Goal: Information Seeking & Learning: Learn about a topic

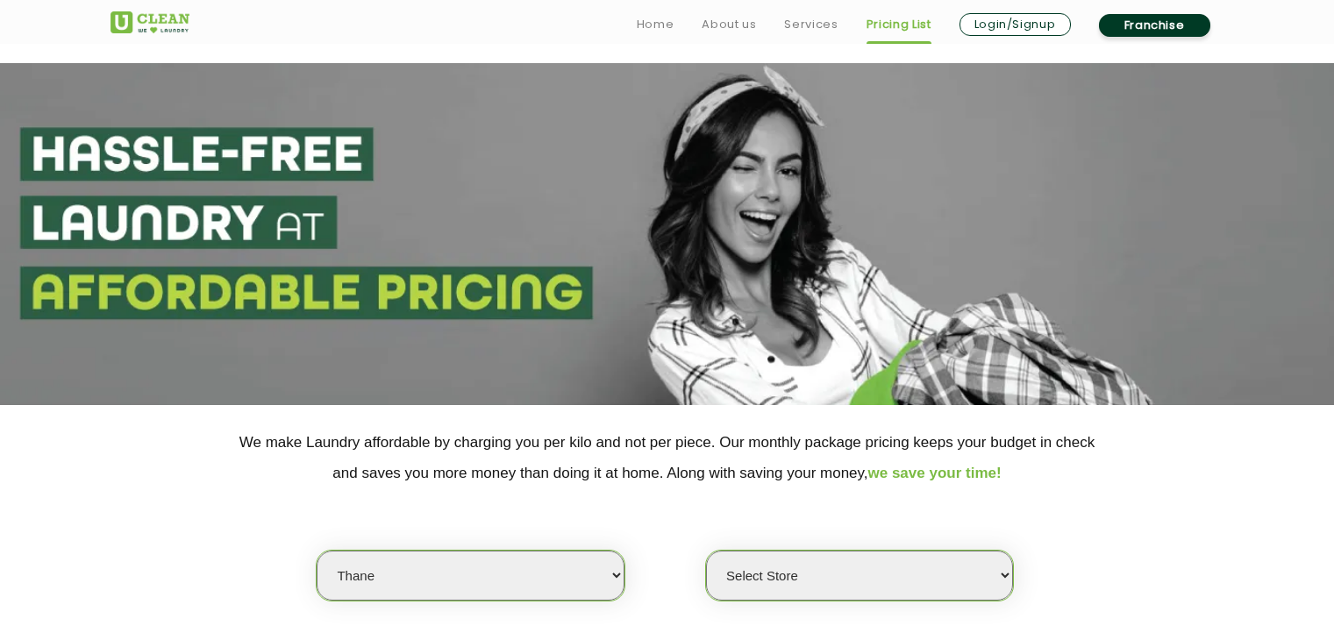
select select "37"
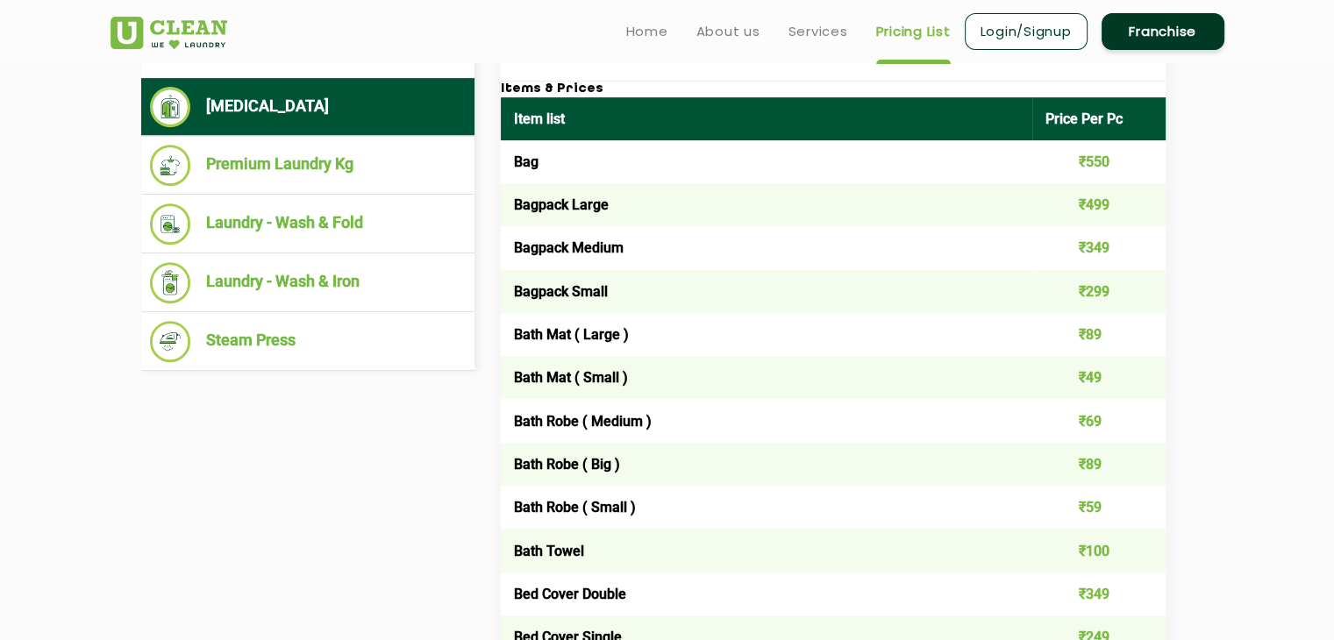
scroll to position [618, 0]
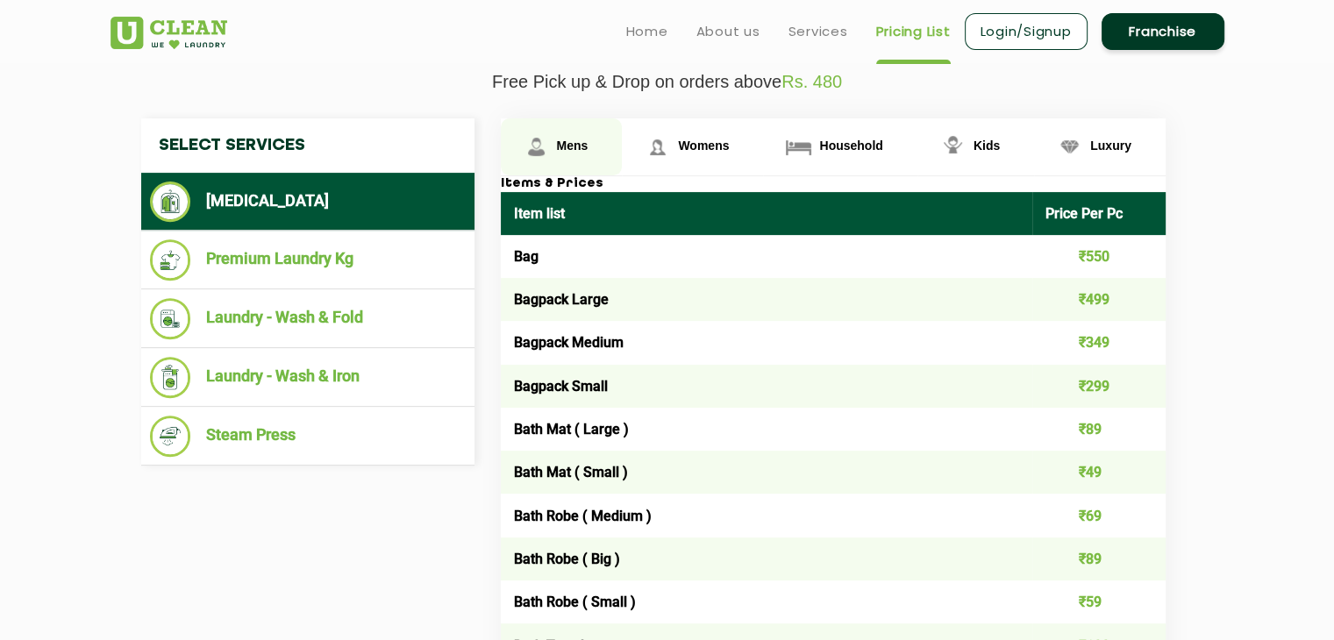
click at [571, 141] on span "Mens" at bounding box center [573, 146] width 32 height 14
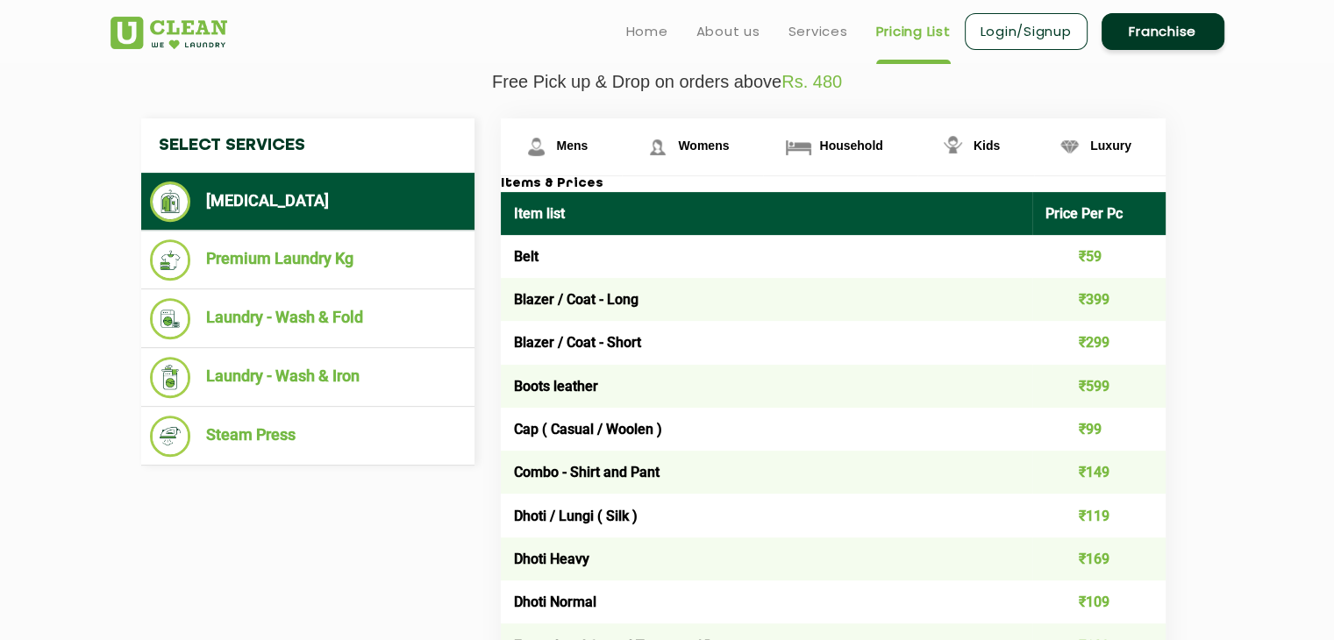
click at [357, 220] on ul "[MEDICAL_DATA]" at bounding box center [307, 202] width 333 height 58
click at [709, 145] on span "Womens" at bounding box center [703, 146] width 51 height 14
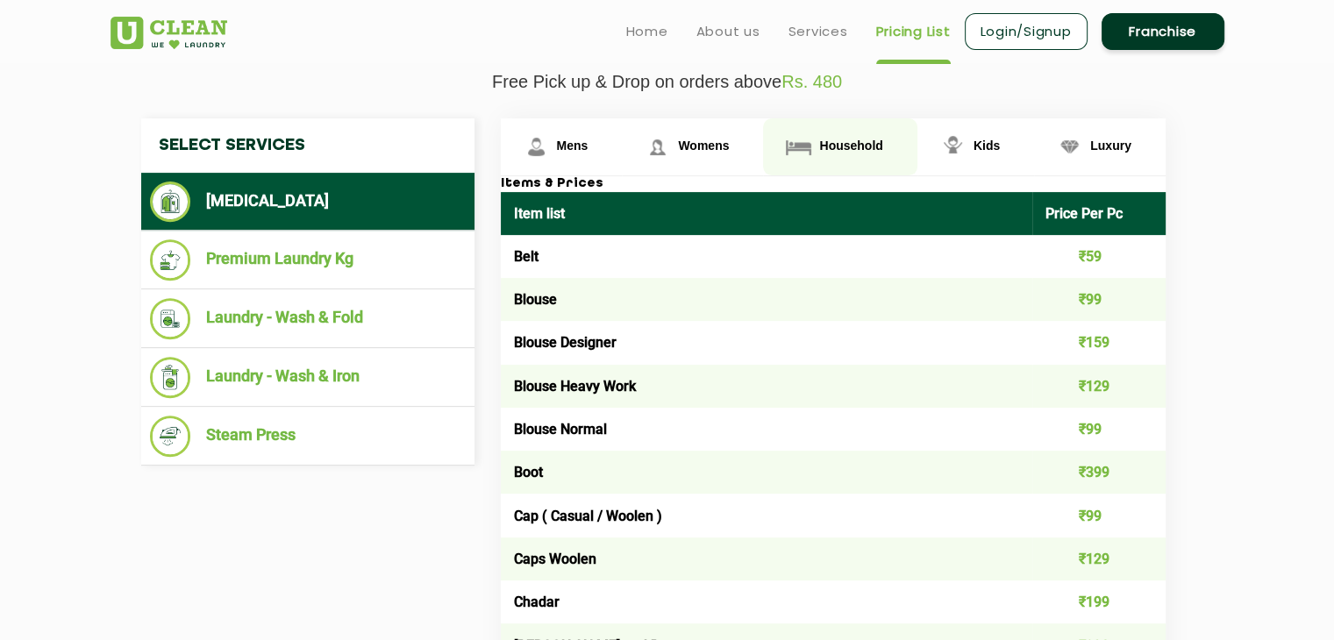
click at [860, 139] on span "Household" at bounding box center [850, 146] width 63 height 14
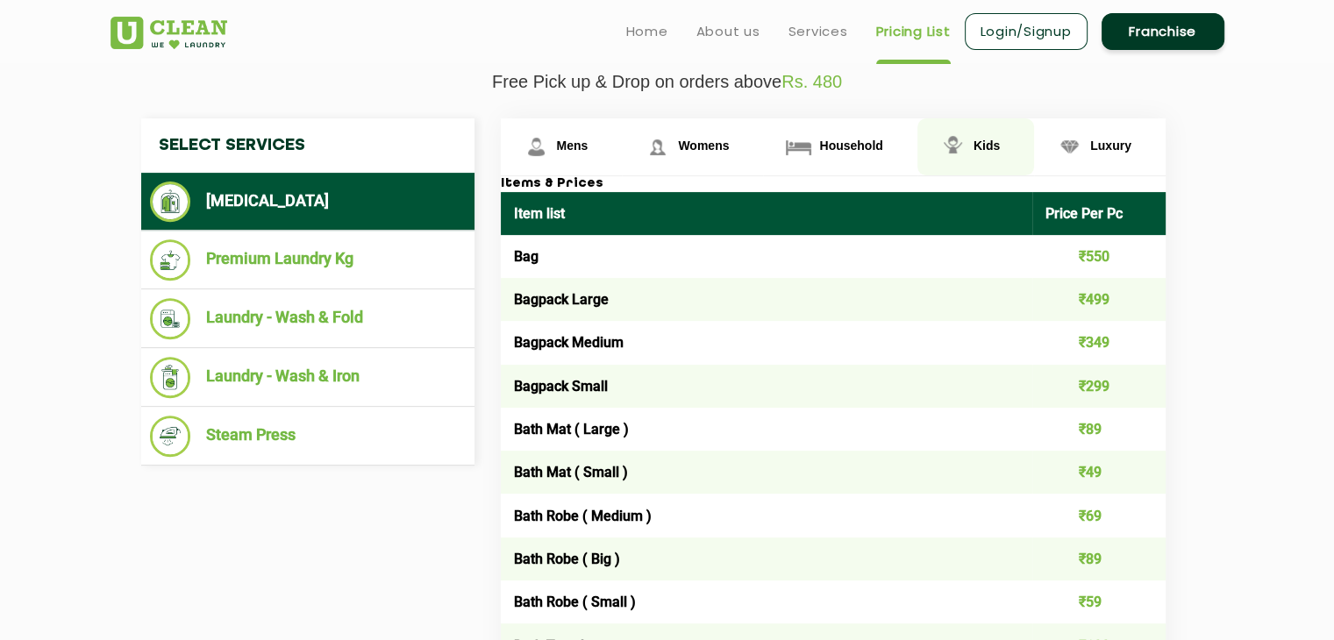
click at [976, 148] on span "Kids" at bounding box center [987, 146] width 26 height 14
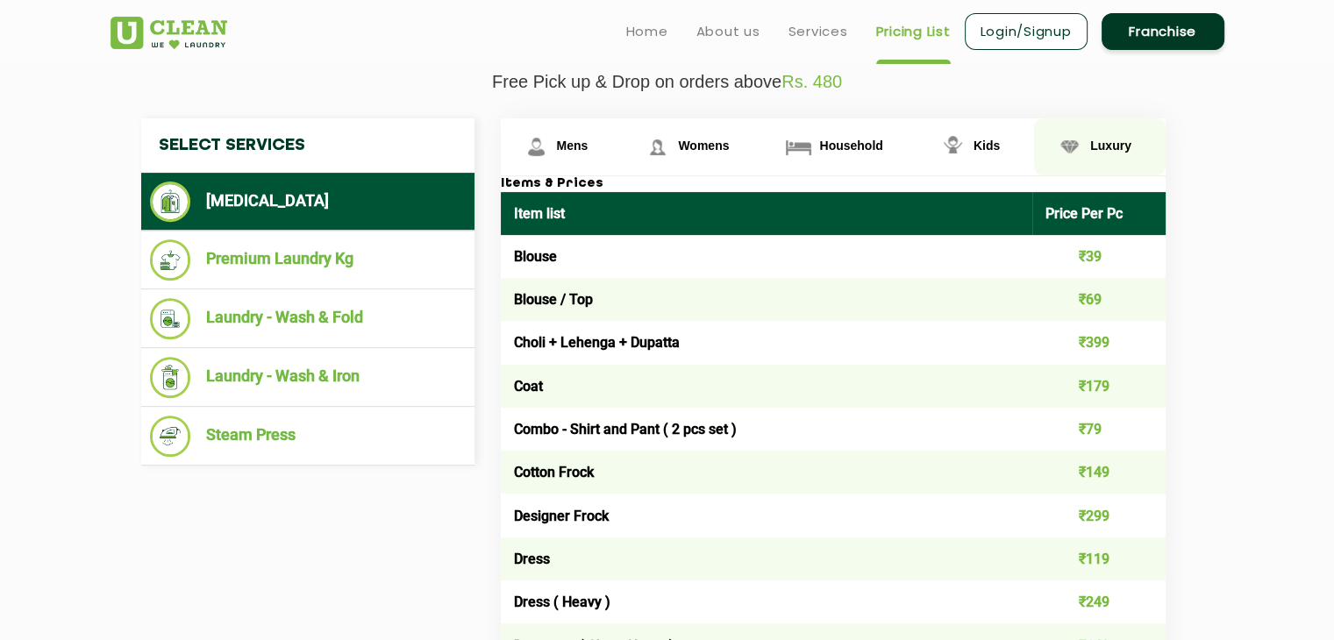
click at [1091, 149] on span "Luxury" at bounding box center [1111, 146] width 41 height 14
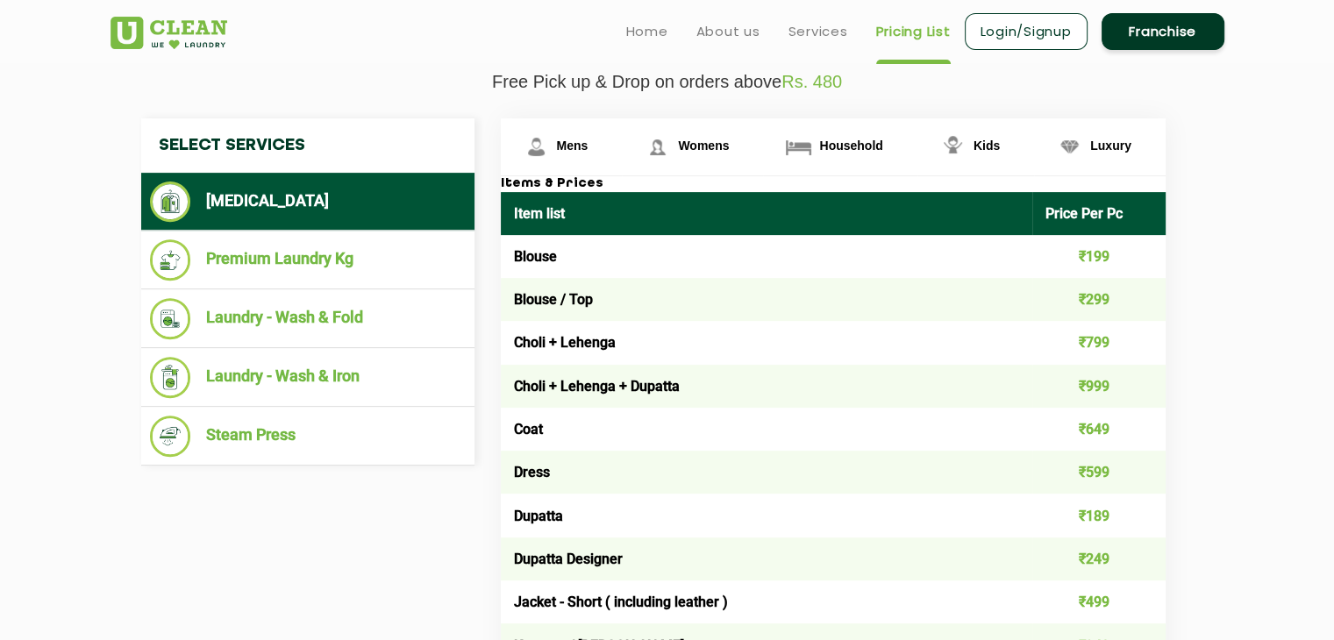
drag, startPoint x: 504, startPoint y: 233, endPoint x: 919, endPoint y: 369, distance: 437.0
click at [919, 369] on td "Choli + Lehenga + Dupatta" at bounding box center [767, 386] width 533 height 43
click at [557, 156] on link "Mens" at bounding box center [562, 146] width 122 height 57
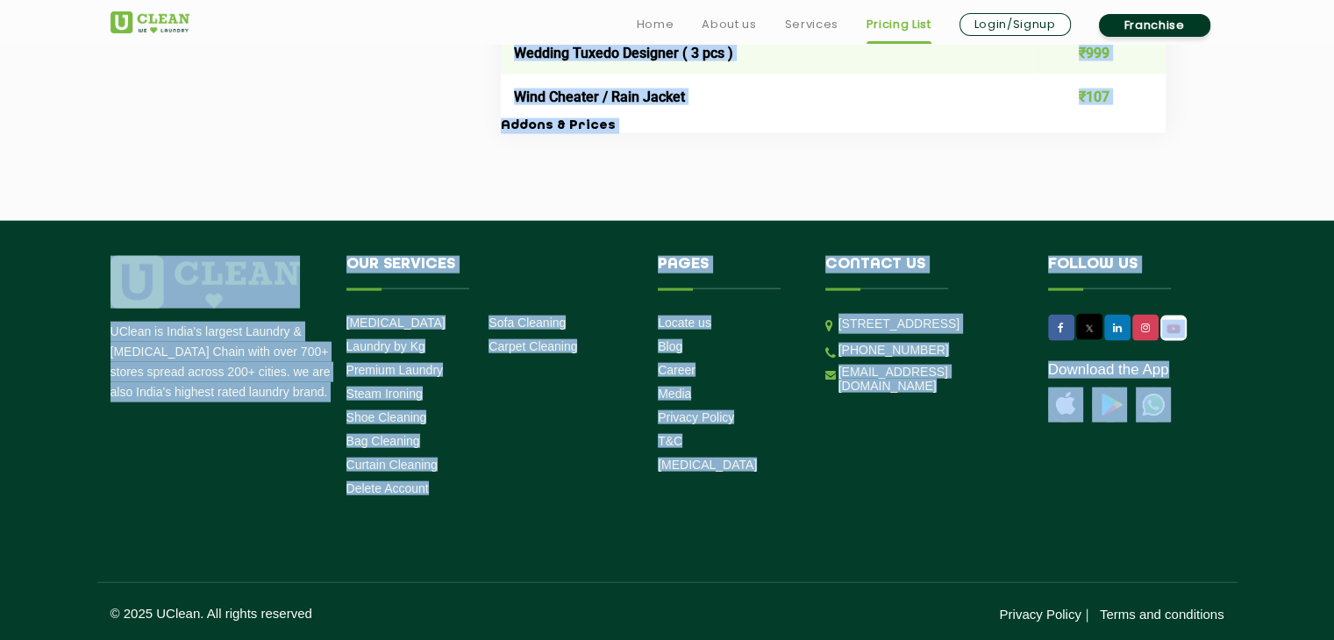
scroll to position [3821, 0]
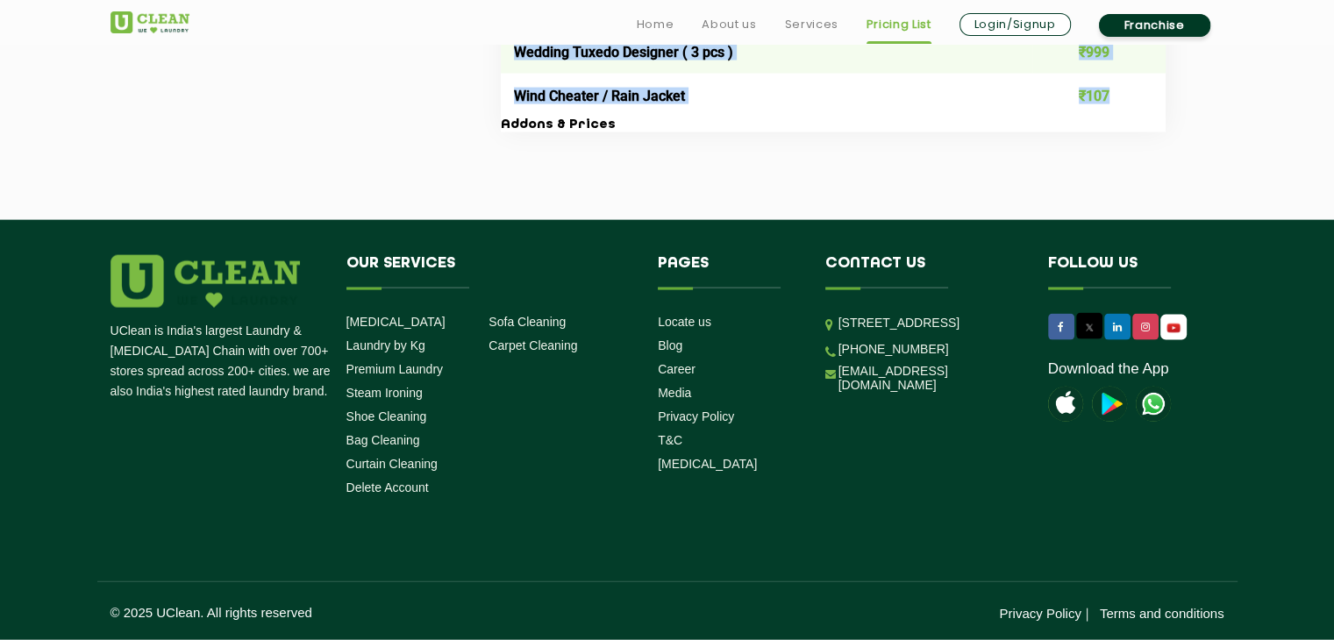
drag, startPoint x: 509, startPoint y: 207, endPoint x: 1114, endPoint y: 98, distance: 615.1
copy table "Lore ipsu Dolor Sit Am Cons ₹23 Adipis / Elit - Sedd ₹806 Eiusmo / Temp - Incid…"
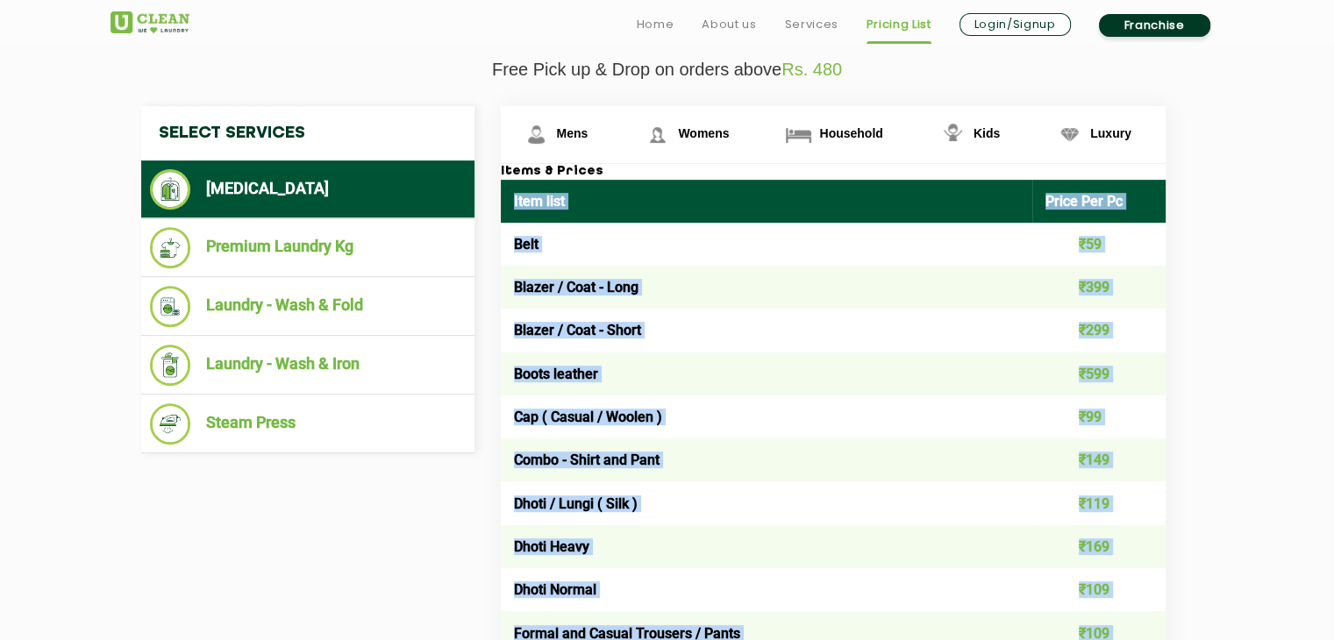
scroll to position [631, 0]
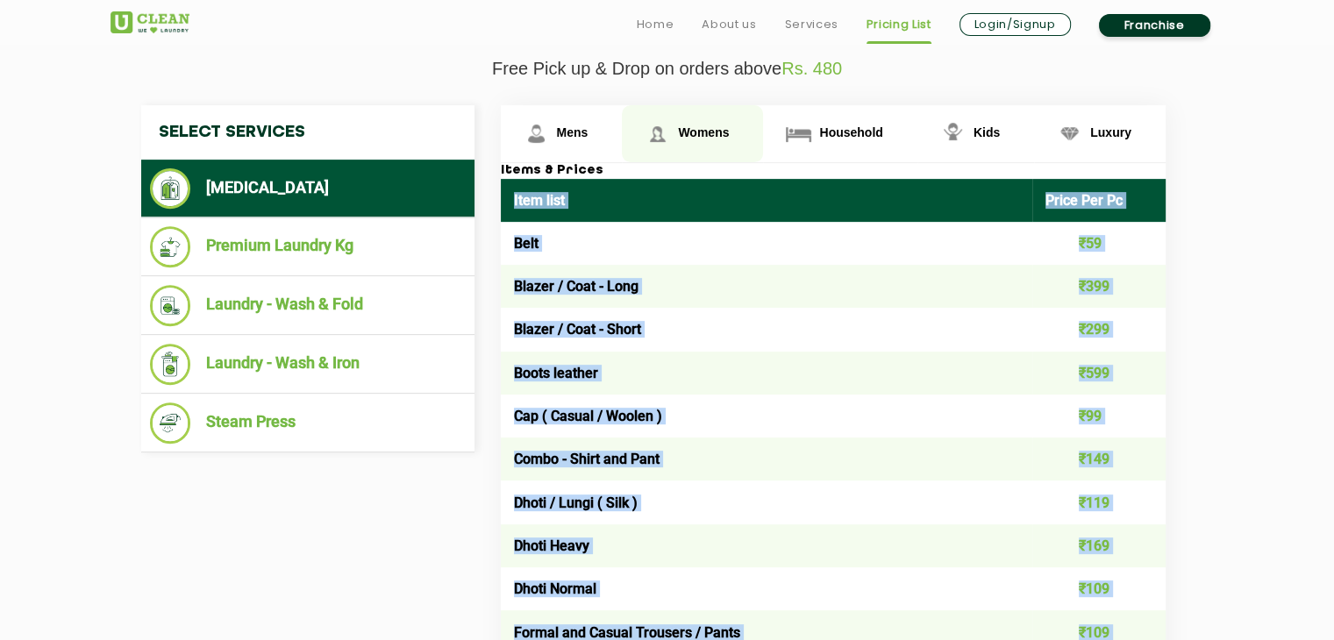
click at [697, 134] on span "Womens" at bounding box center [703, 132] width 51 height 14
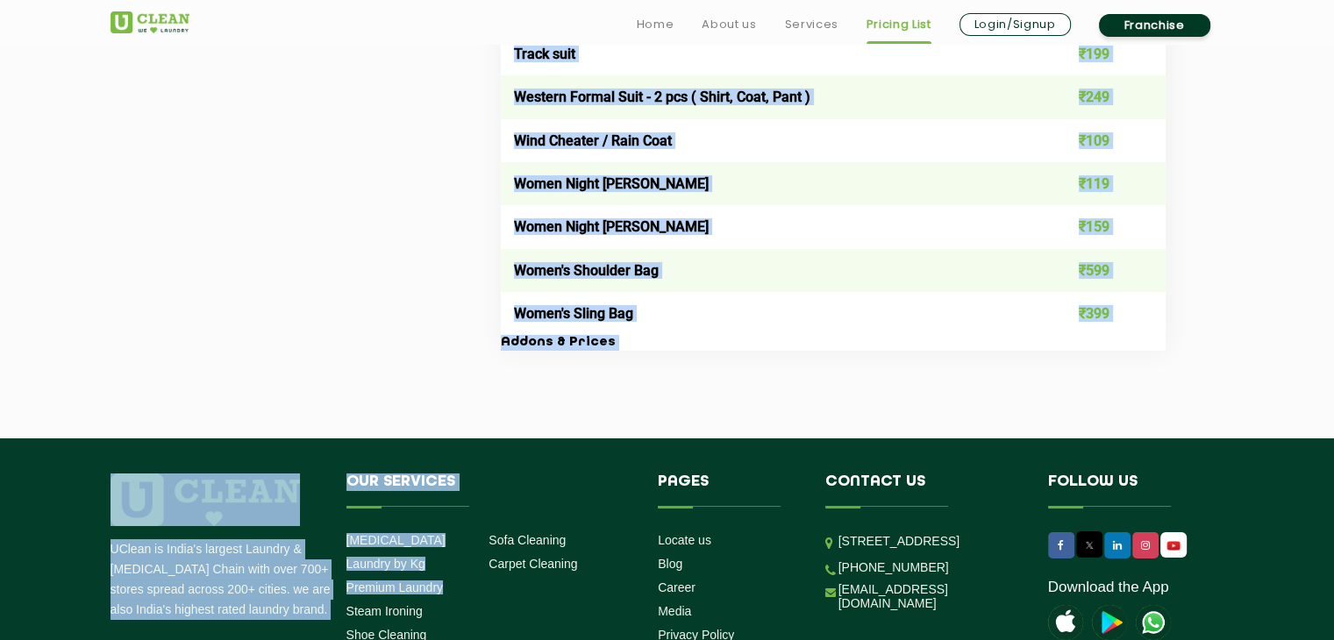
scroll to position [6345, 0]
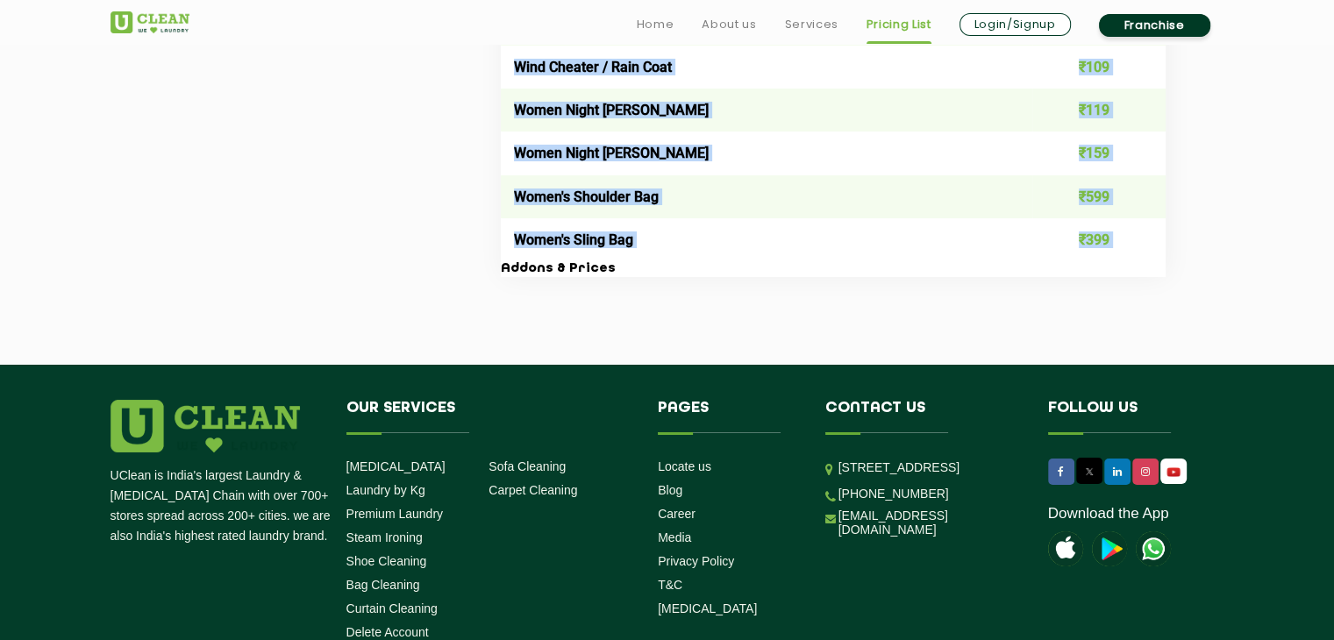
copy div "Lore ipsu Dolor Sit Am Cons ₹09 Adipis ₹48 Elitse Doeiusmo ₹966 Tempor Incid Ut…"
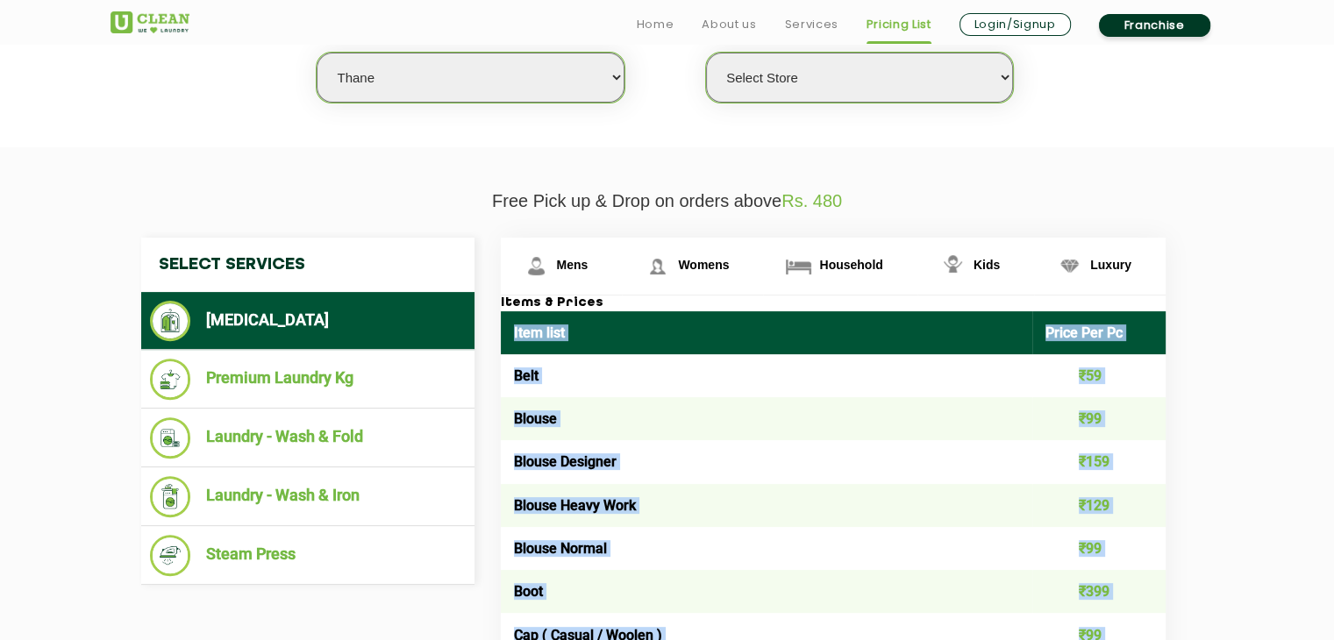
scroll to position [502, 0]
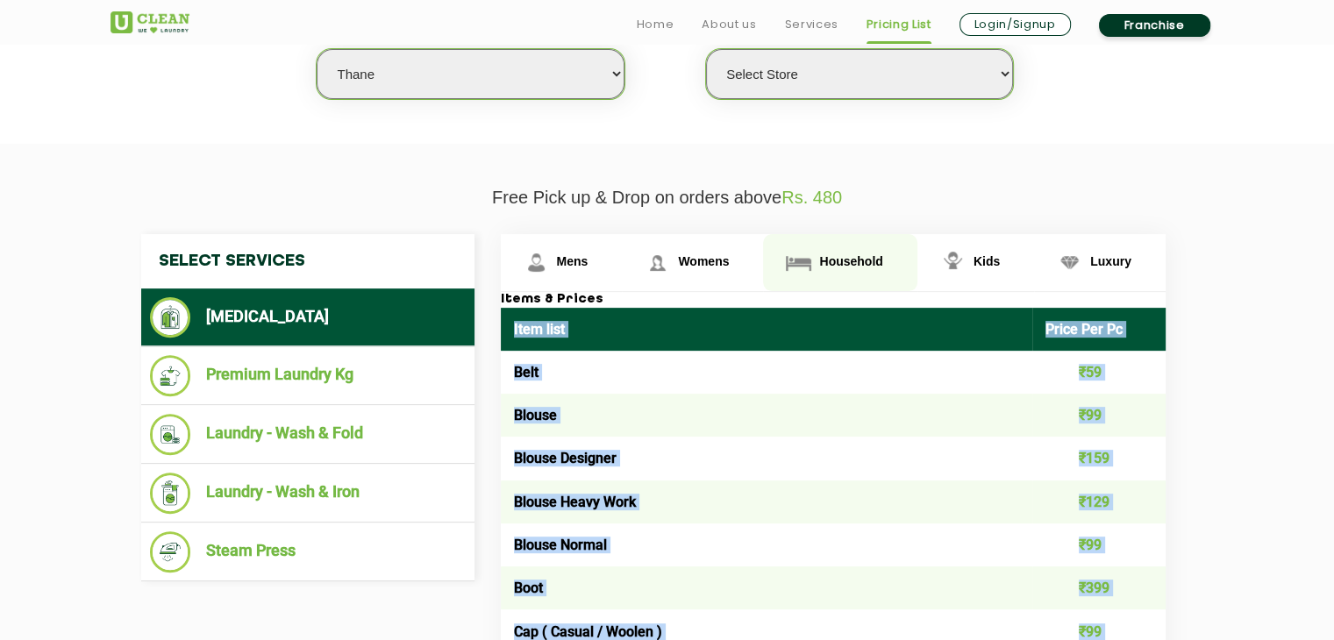
click at [881, 261] on span "Household" at bounding box center [850, 261] width 63 height 14
copy div "Lore ipsu Dolor Sit Am Cons ₹09 Adipis ₹48 Elitse Doeiusmo ₹966 Tempor Incid Ut…"
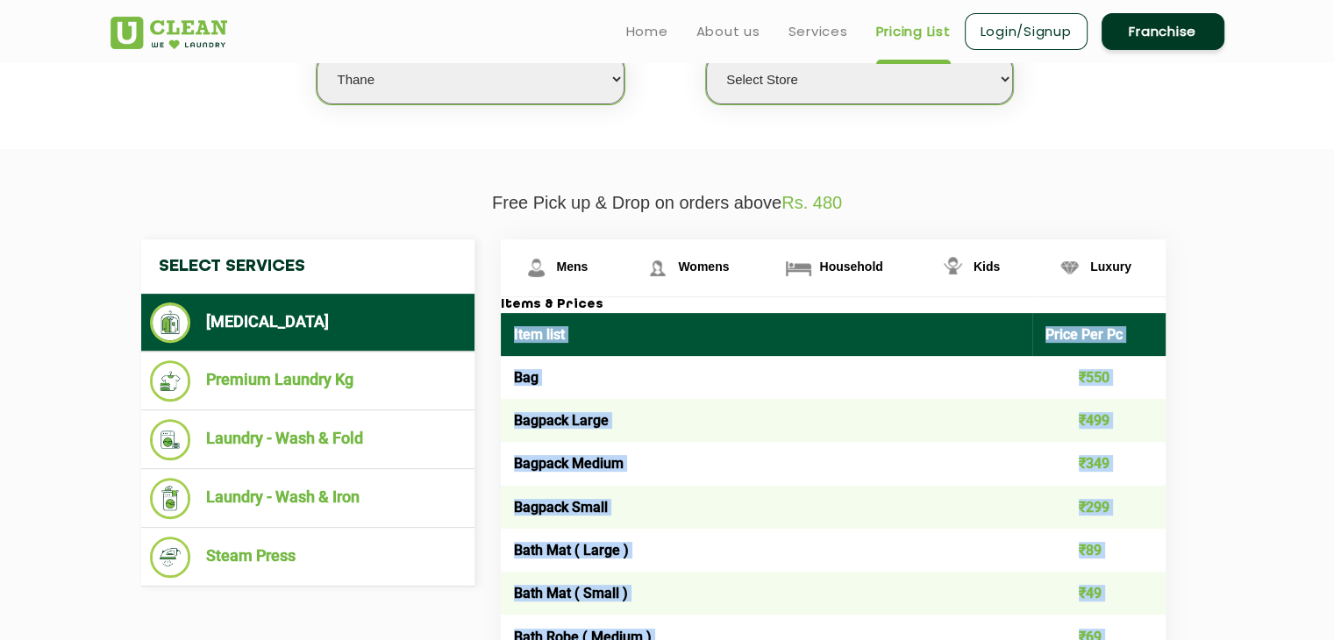
scroll to position [496, 0]
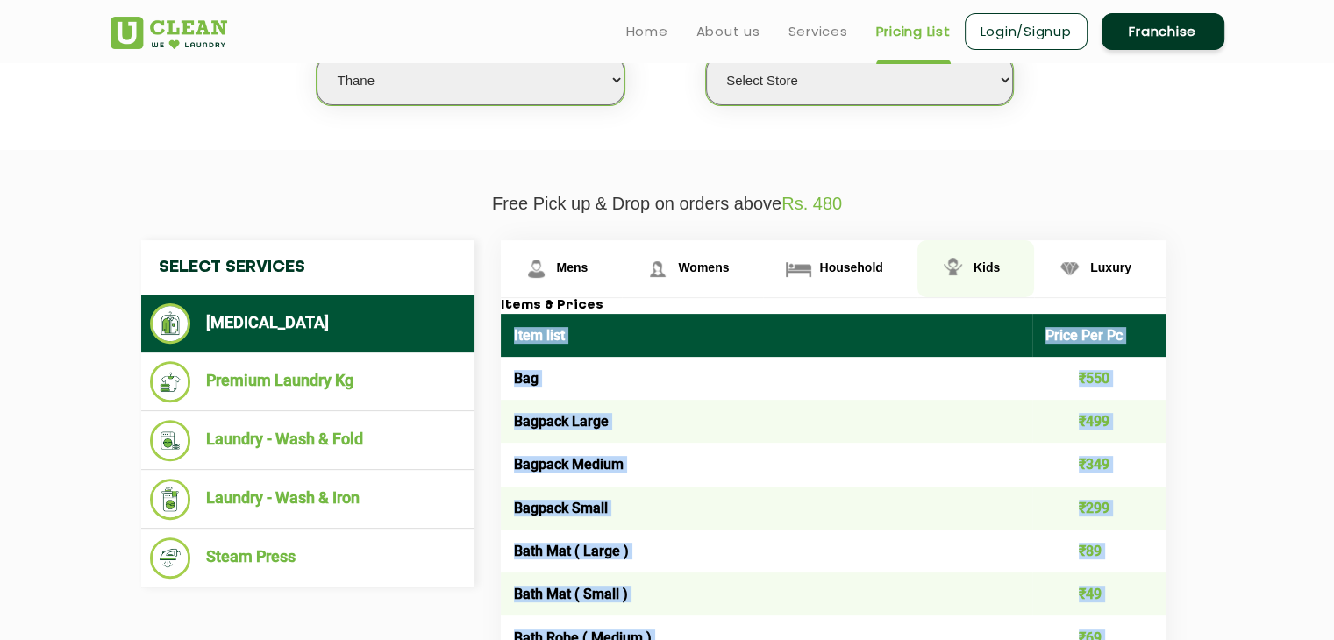
click at [991, 263] on span "Kids" at bounding box center [987, 268] width 26 height 14
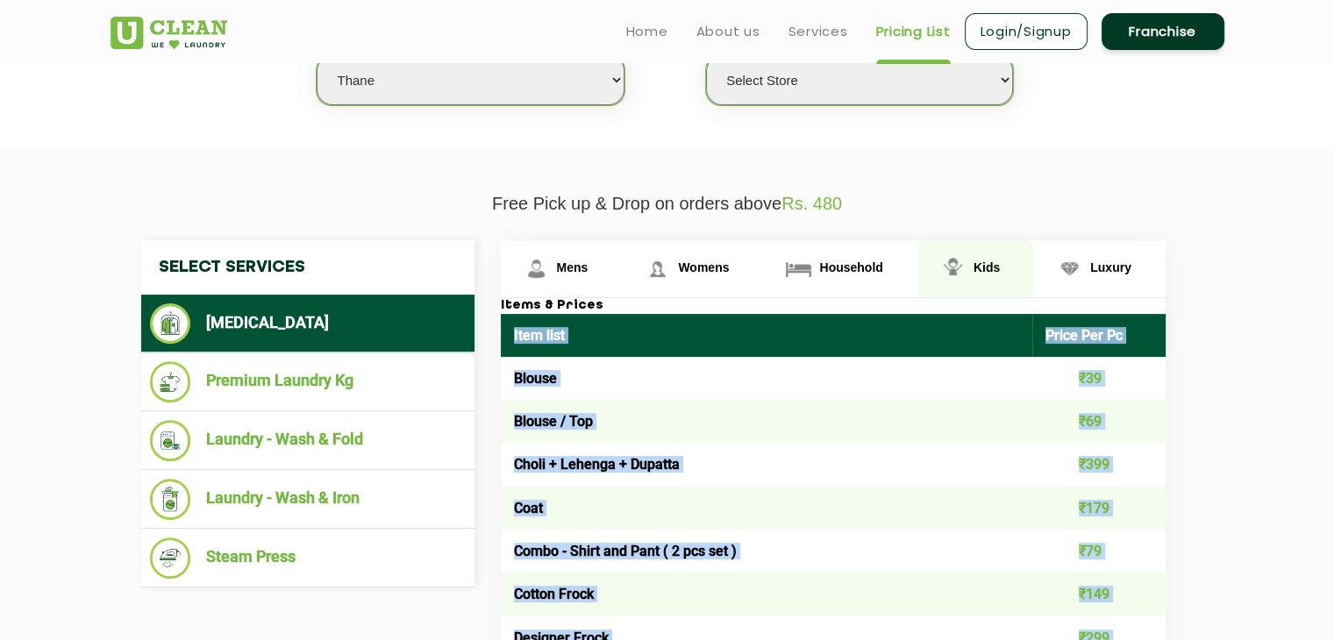
copy div "Lore ipsu Dolor Sit Am Cons ₹09 Adipis ₹48 Elitse Doeiusmo ₹966 Tempor Incid Ut…"
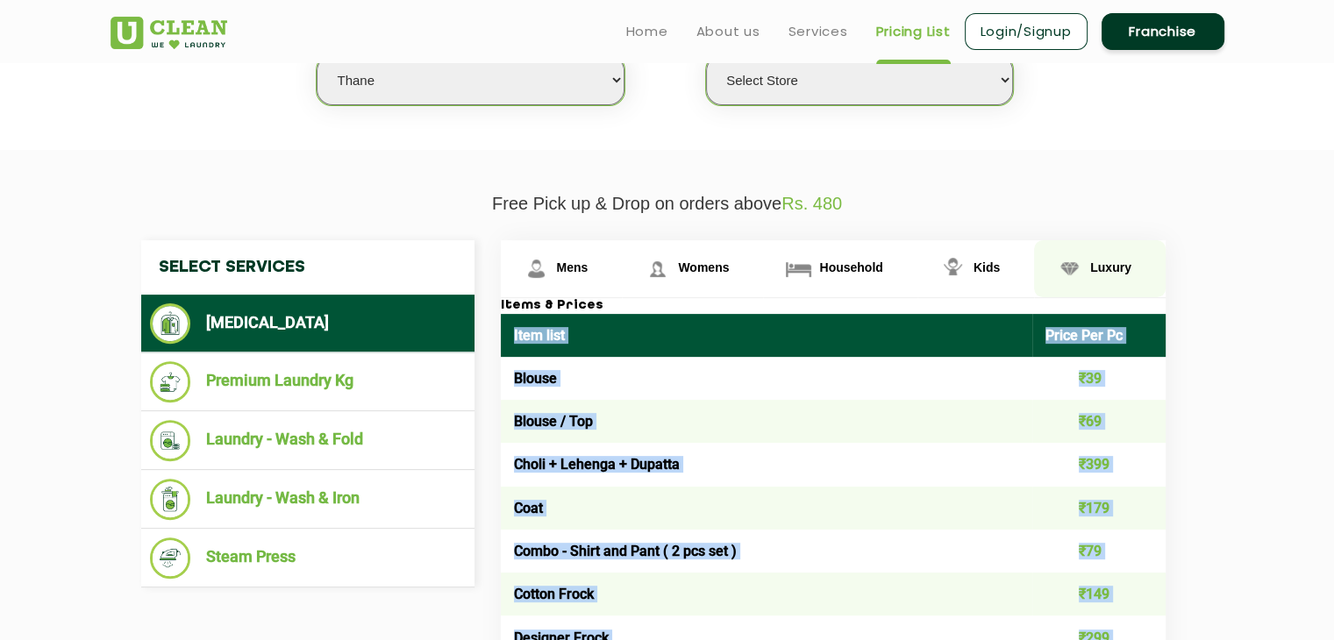
click at [1134, 264] on link "Luxury" at bounding box center [1100, 268] width 132 height 57
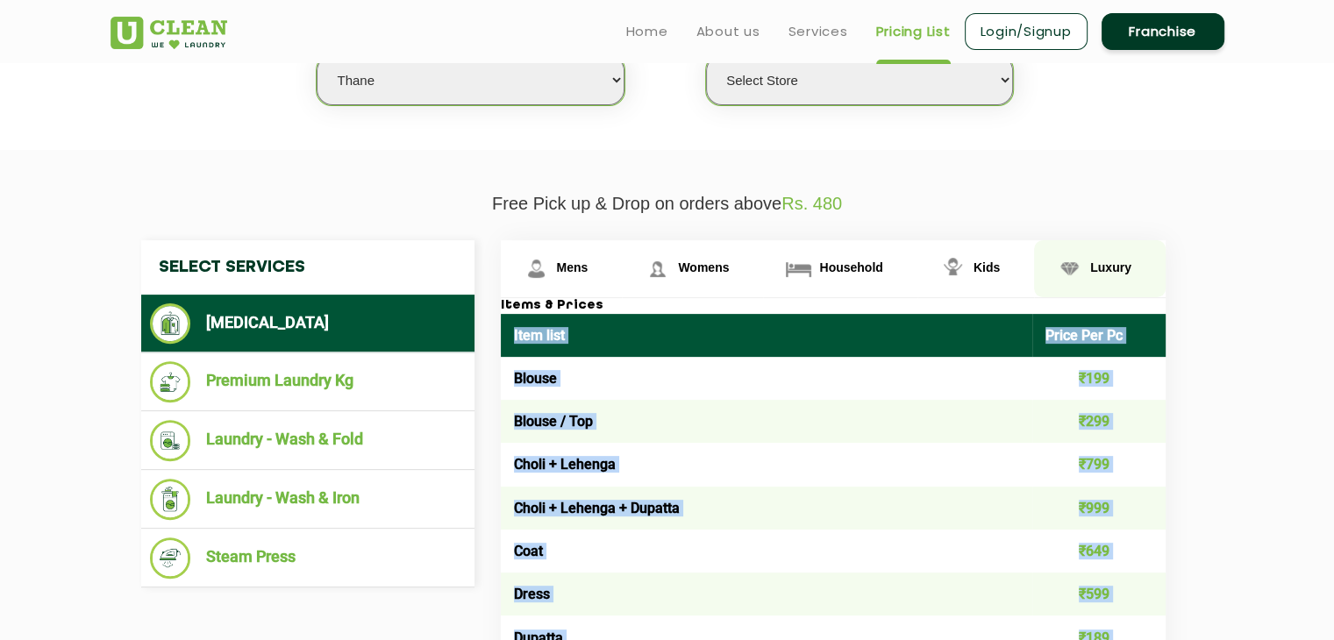
copy div "Lore ipsu Dolor Sit Am Cons ₹09 Adipis ₹48 Elitse Doeiusmo ₹966 Tempor Incid Ut…"
